Goal: Find specific page/section: Find specific page/section

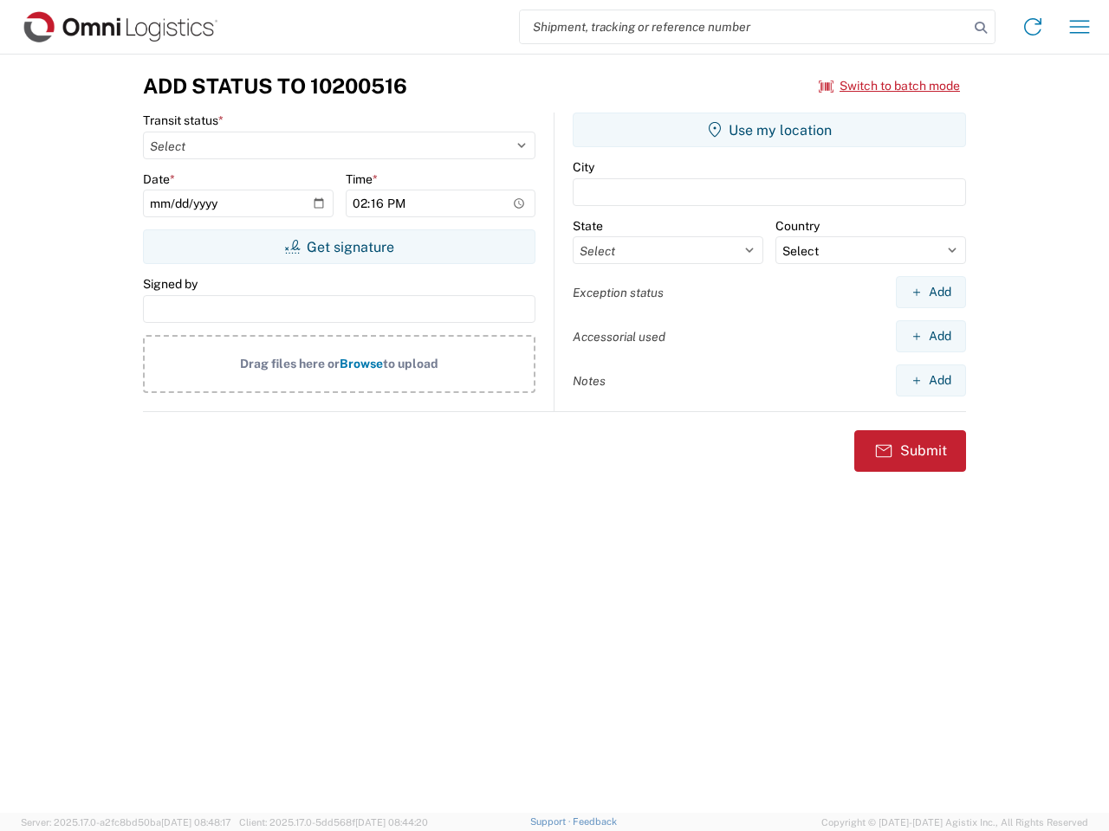
click at [744, 27] on input "search" at bounding box center [744, 26] width 449 height 33
click at [980, 28] on icon at bounding box center [980, 28] width 24 height 24
click at [1032, 27] on icon at bounding box center [1033, 27] width 28 height 28
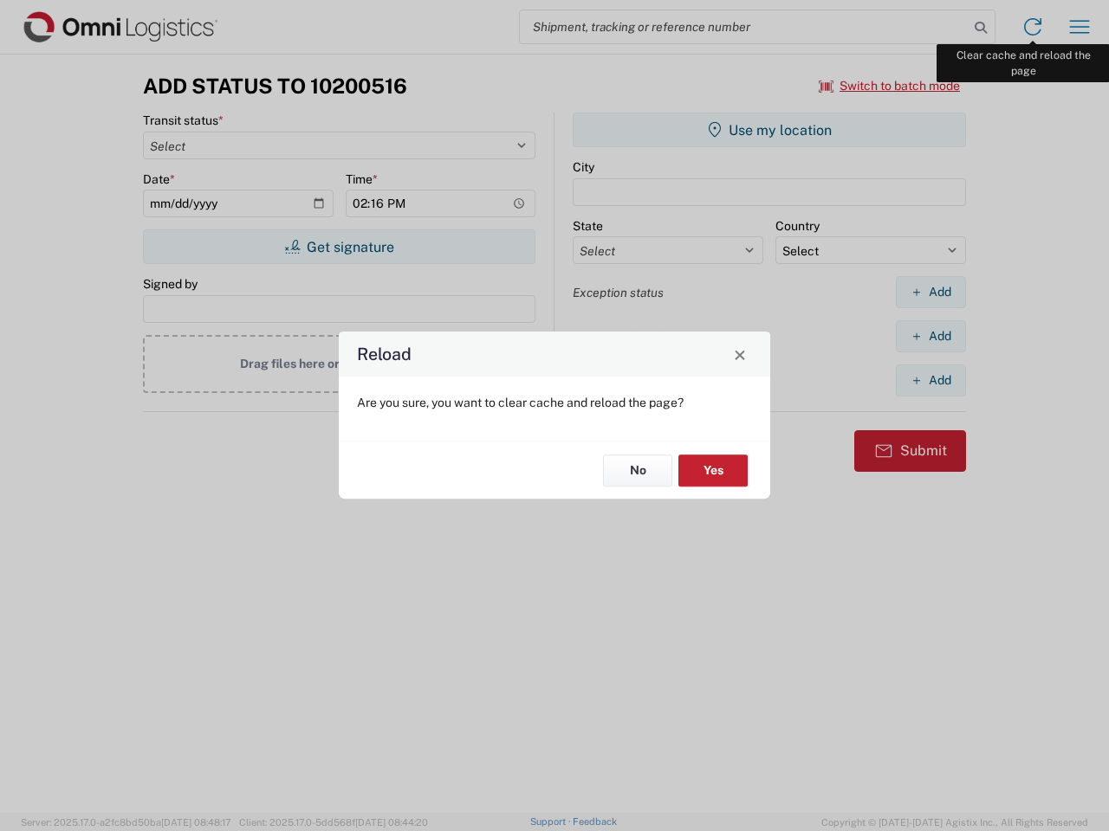
click at [1079, 27] on div "Reload Are you sure, you want to clear cache and reload the page? No Yes" at bounding box center [554, 415] width 1109 height 831
click at [890, 86] on div "Reload Are you sure, you want to clear cache and reload the page? No Yes" at bounding box center [554, 415] width 1109 height 831
click at [339, 247] on div "Reload Are you sure, you want to clear cache and reload the page? No Yes" at bounding box center [554, 415] width 1109 height 831
click at [769, 130] on div "Reload Are you sure, you want to clear cache and reload the page? No Yes" at bounding box center [554, 415] width 1109 height 831
click at [930, 292] on div "Reload Are you sure, you want to clear cache and reload the page? No Yes" at bounding box center [554, 415] width 1109 height 831
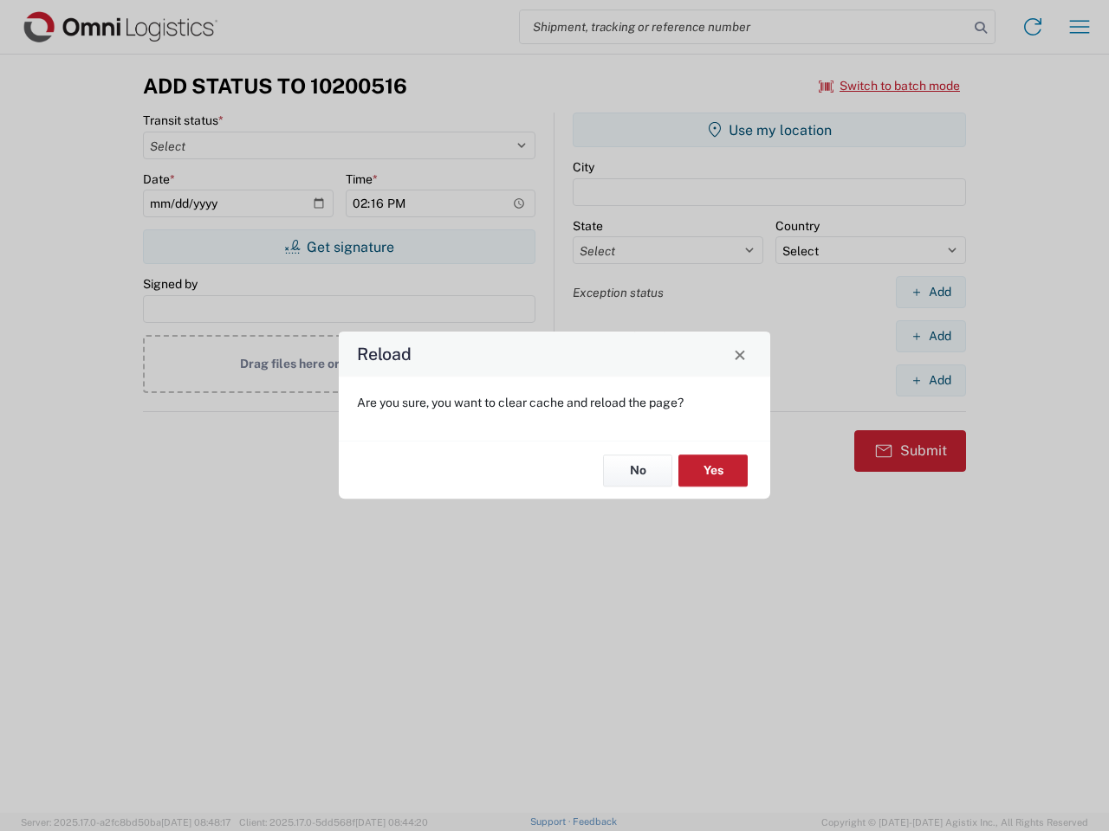
click at [930, 336] on div "Reload Are you sure, you want to clear cache and reload the page? No Yes" at bounding box center [554, 415] width 1109 height 831
click at [930, 380] on div "Reload Are you sure, you want to clear cache and reload the page? No Yes" at bounding box center [554, 415] width 1109 height 831
